Goal: Check status: Check status

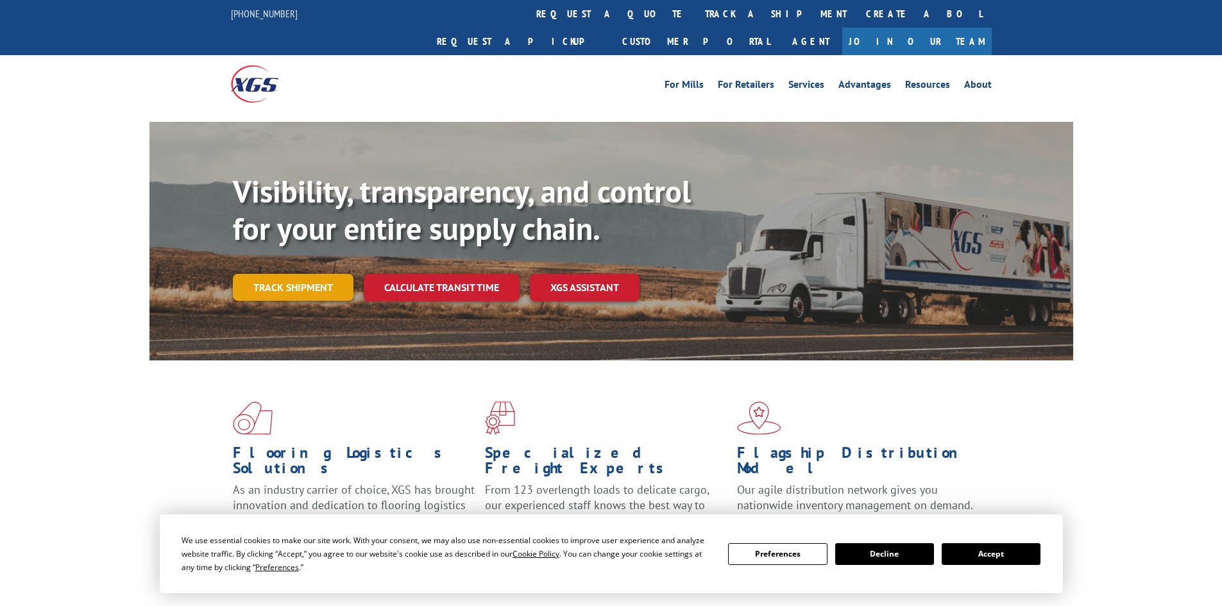
click at [269, 274] on link "Track shipment" at bounding box center [293, 287] width 121 height 27
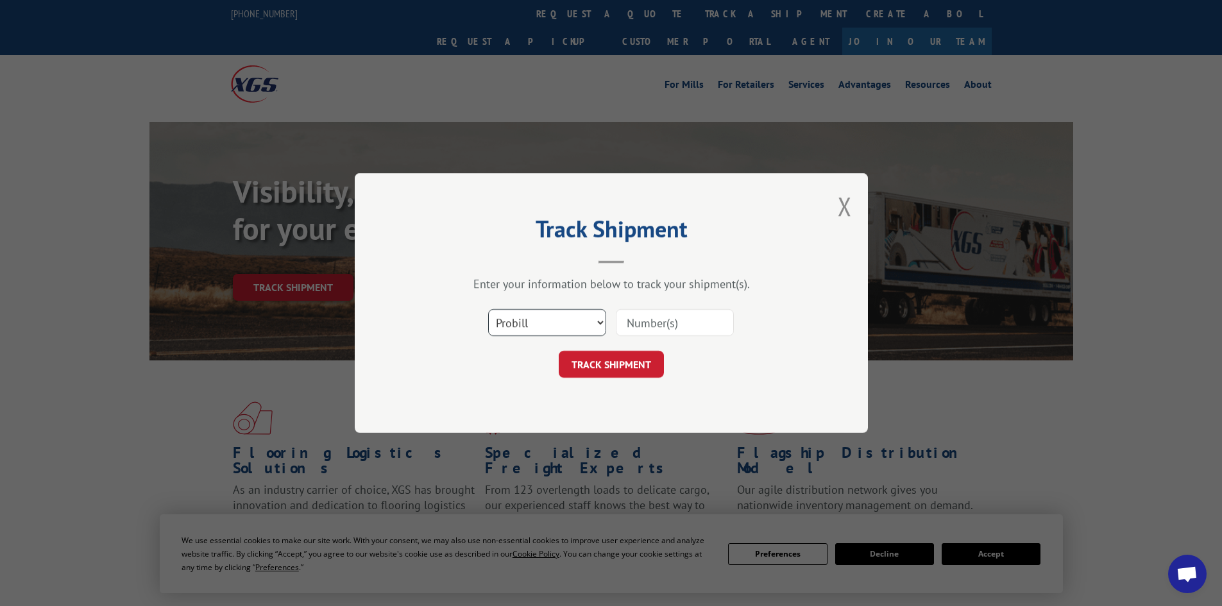
click at [538, 325] on select "Select category... Probill BOL PO" at bounding box center [547, 322] width 118 height 27
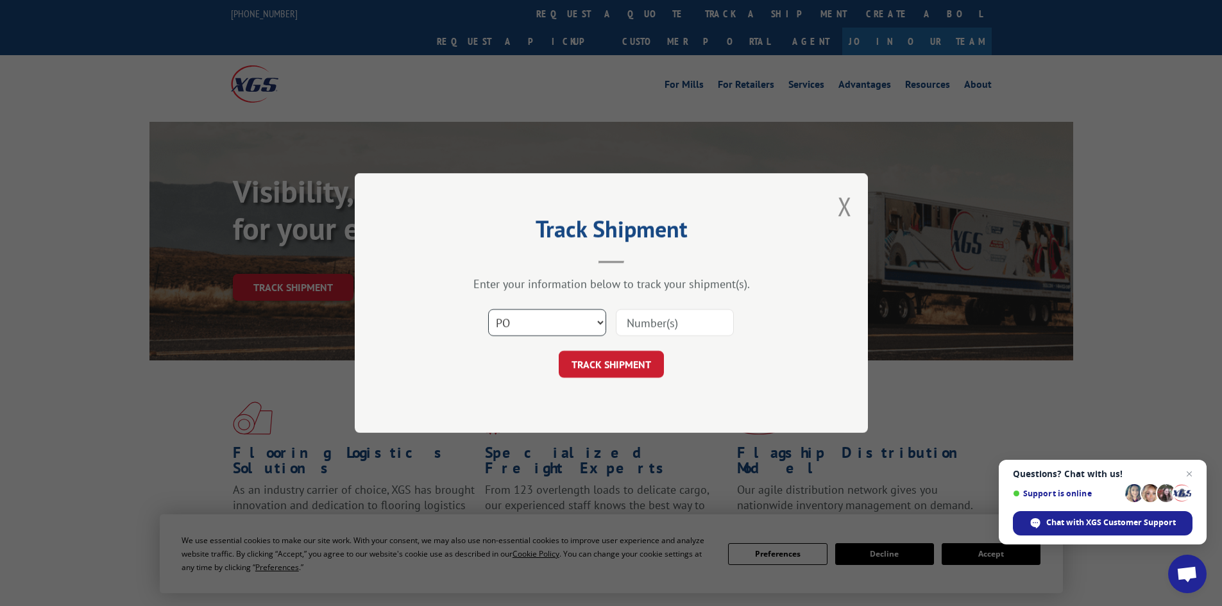
click at [488, 309] on select "Select category... Probill BOL PO" at bounding box center [547, 322] width 118 height 27
click at [719, 324] on input at bounding box center [675, 322] width 118 height 27
drag, startPoint x: 541, startPoint y: 316, endPoint x: 541, endPoint y: 329, distance: 13.5
click at [541, 316] on select "Select category... Probill BOL PO" at bounding box center [547, 322] width 118 height 27
select select "bol"
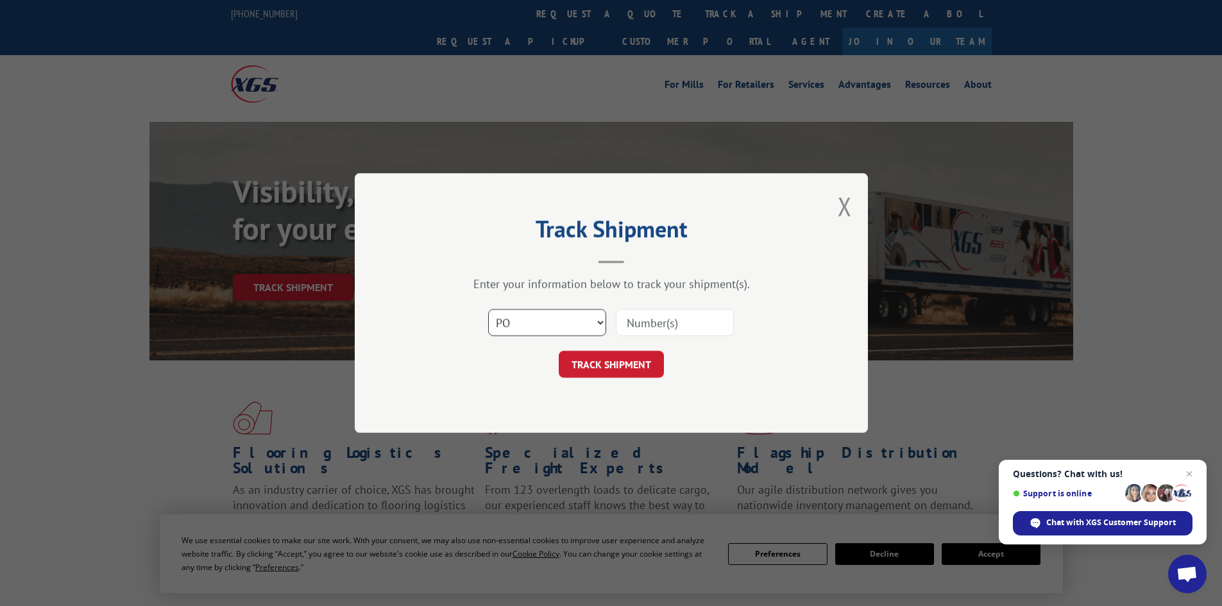
click at [488, 309] on select "Select category... Probill BOL PO" at bounding box center [547, 322] width 118 height 27
click at [665, 318] on input at bounding box center [675, 322] width 118 height 27
paste input "2402802"
type input "2402802"
click at [610, 371] on button "TRACK SHIPMENT" at bounding box center [611, 364] width 105 height 27
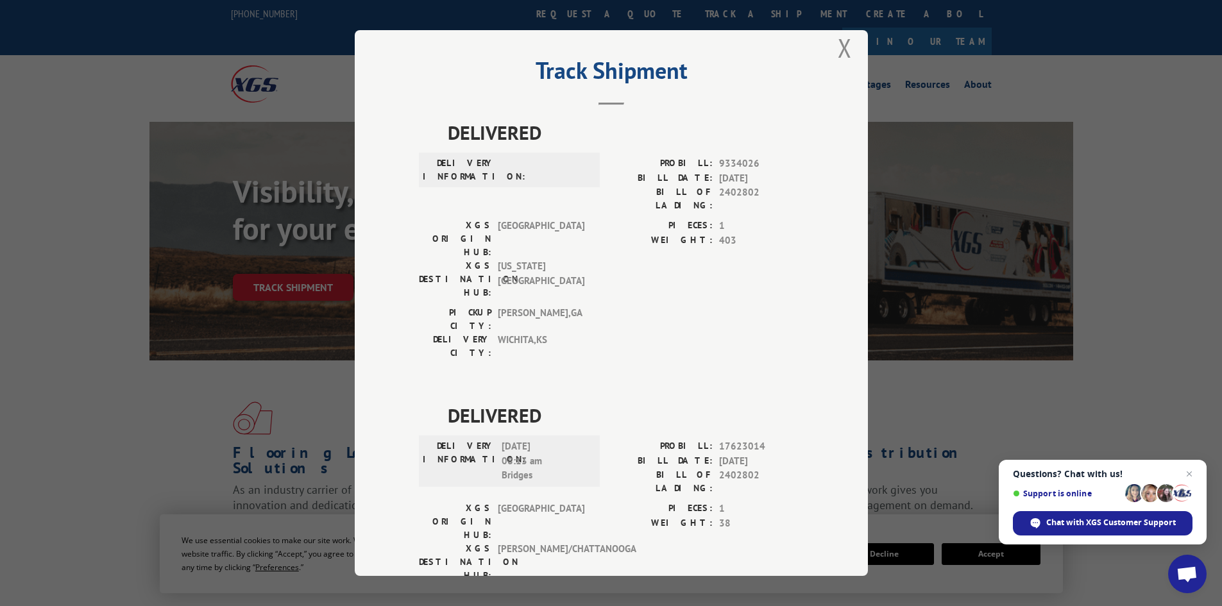
scroll to position [28, 0]
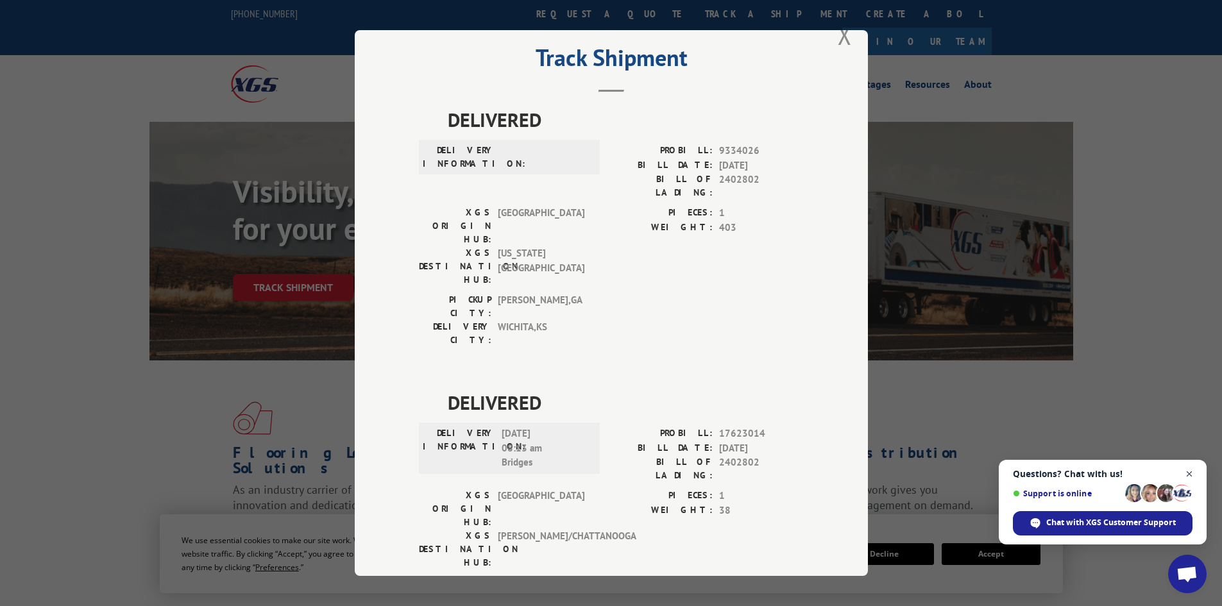
click at [1193, 469] on span "Close chat" at bounding box center [1190, 474] width 16 height 16
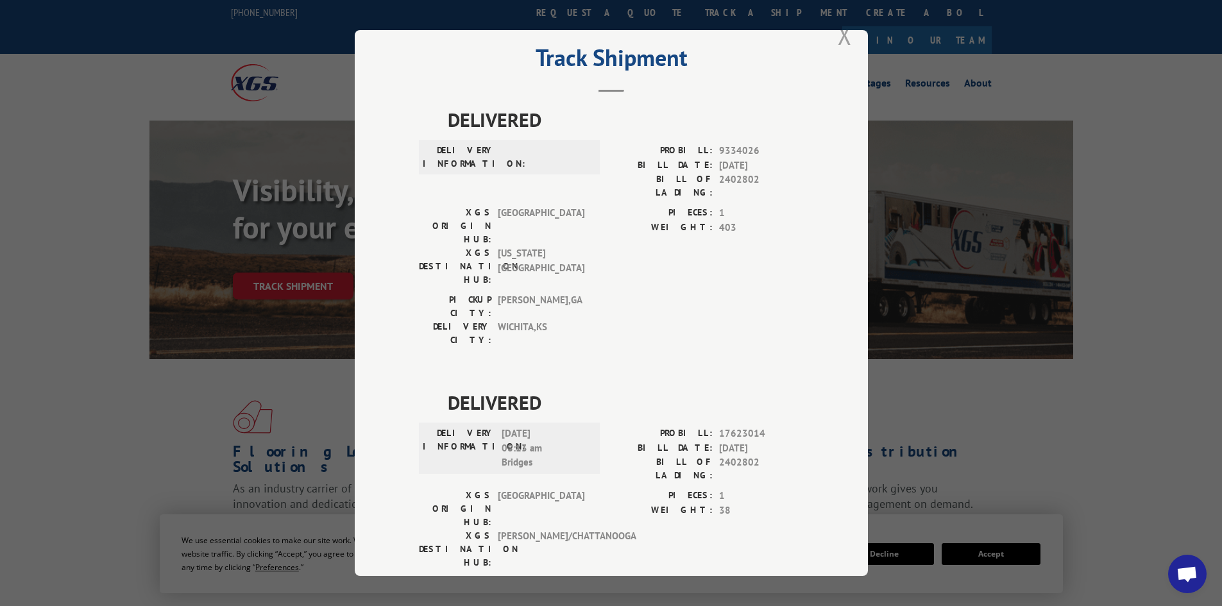
scroll to position [0, 0]
click at [839, 37] on button "Close modal" at bounding box center [845, 35] width 14 height 34
